Goal: Find contact information: Find contact information

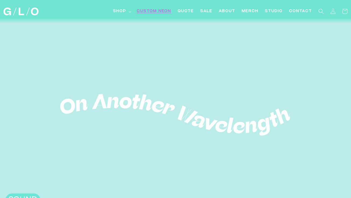
click at [161, 10] on span "Custom Neon" at bounding box center [154, 12] width 34 height 6
click at [25, 13] on img at bounding box center [20, 12] width 35 height 8
click at [304, 13] on span "Contact" at bounding box center [300, 12] width 23 height 6
